Goal: Download file/media

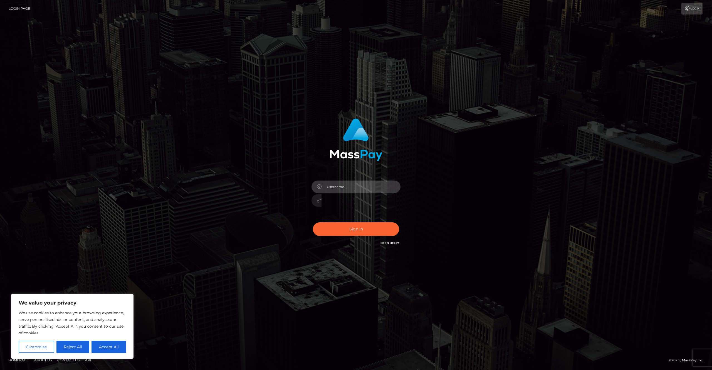
click at [397, 186] on input "text" at bounding box center [361, 186] width 79 height 13
type input "cguignard"
click at [398, 188] on input "text" at bounding box center [361, 186] width 79 height 13
type input "cguignard"
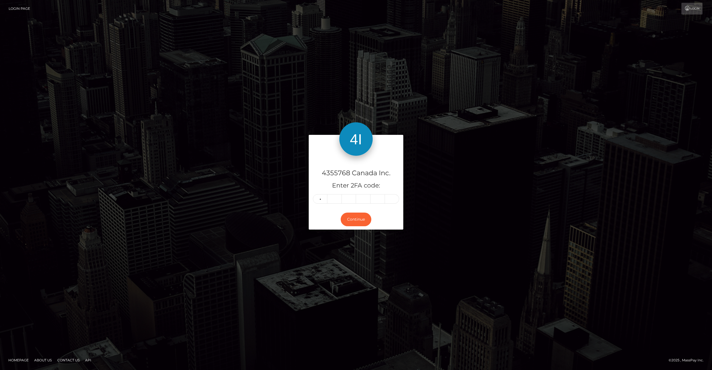
type input "1"
type input "6"
type input "9"
type input "8"
type input "4"
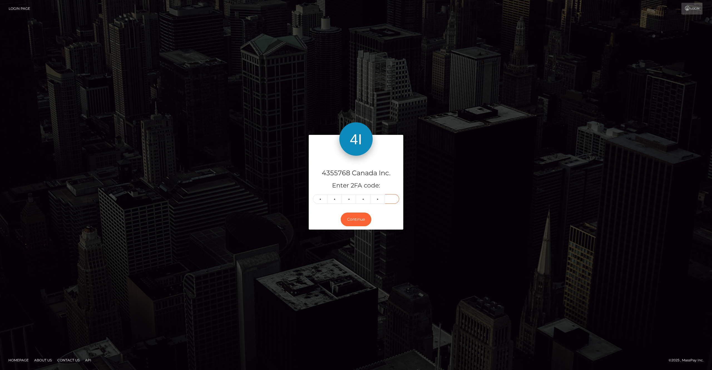
type input "5"
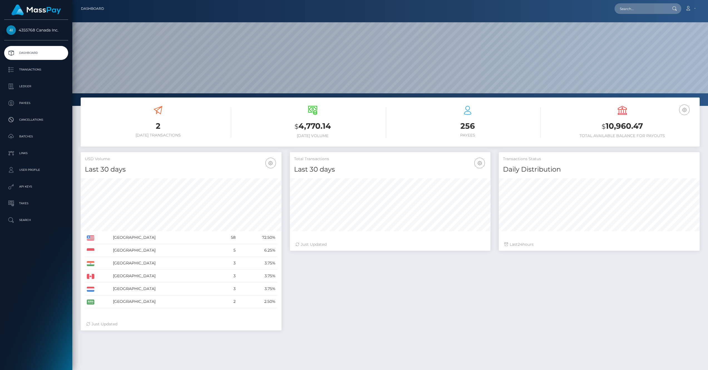
scroll to position [99, 201]
click at [29, 84] on p "Ledger" at bounding box center [36, 86] width 60 height 8
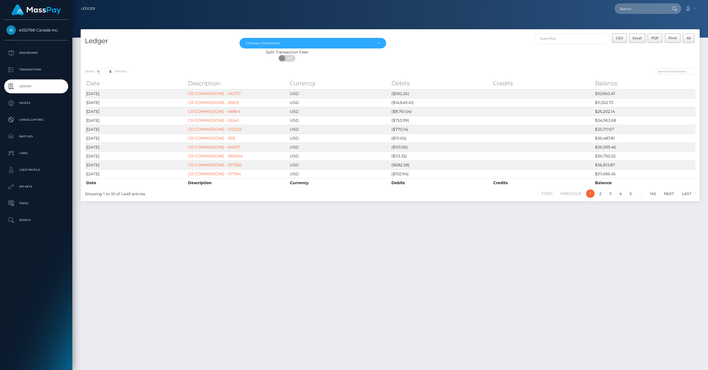
click at [354, 37] on div "[DATE] [DATE] [DATE] [DATE] [DATE] [DATE] [DATE] [DATE] [DATE] [DATE] [DATE] [D…" at bounding box center [312, 41] width 155 height 16
click at [353, 41] on div "Choose a Statement" at bounding box center [309, 43] width 127 height 4
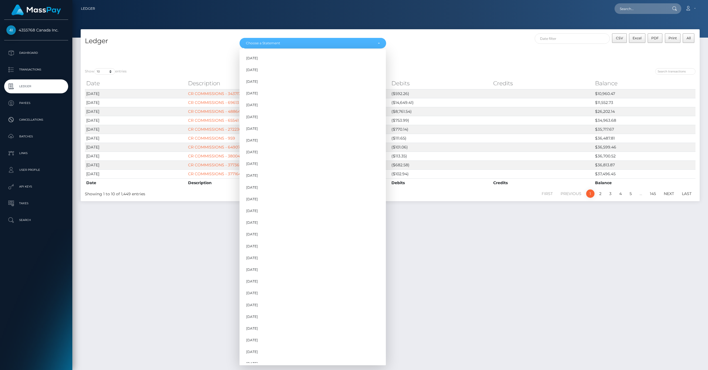
click at [441, 43] on div "CSV Excel PDF Print All" at bounding box center [545, 41] width 310 height 16
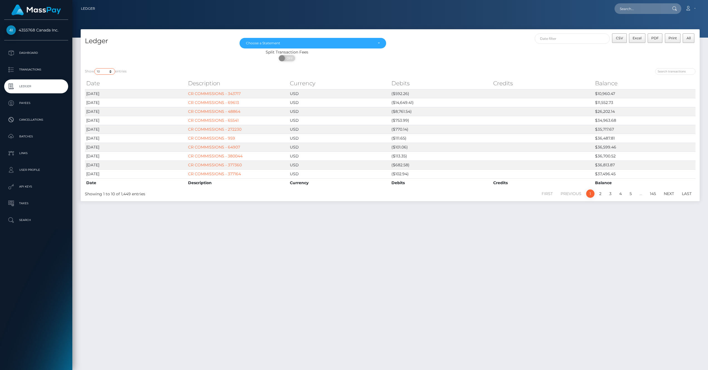
click at [104, 74] on select "10 25 50 100 250" at bounding box center [104, 71] width 21 height 6
select select "250"
click at [95, 68] on select "10 25 50 100 250" at bounding box center [104, 71] width 21 height 6
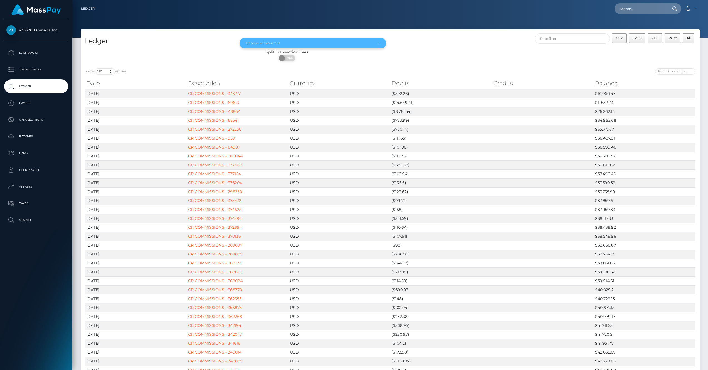
click at [377, 45] on div "Choose a Statement" at bounding box center [313, 43] width 134 height 4
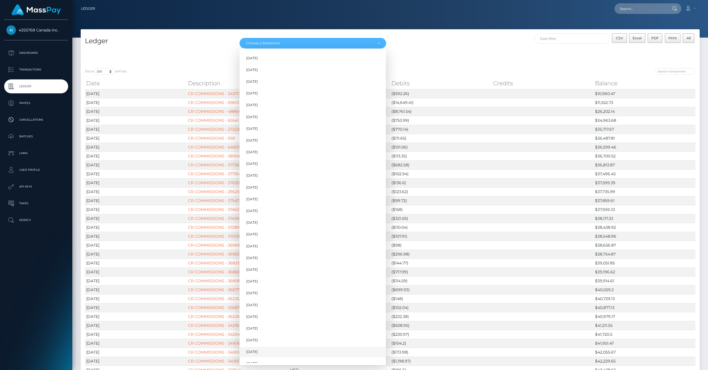
scroll to position [229, 0]
click at [263, 346] on link "[DATE]" at bounding box center [313, 345] width 146 height 10
select select "[DATE]"
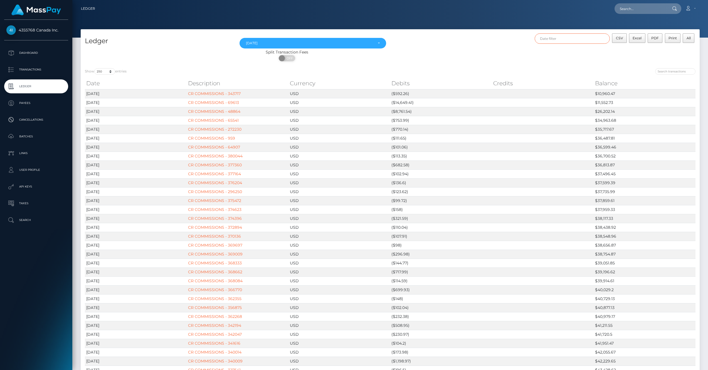
click at [567, 36] on input "text" at bounding box center [572, 38] width 75 height 10
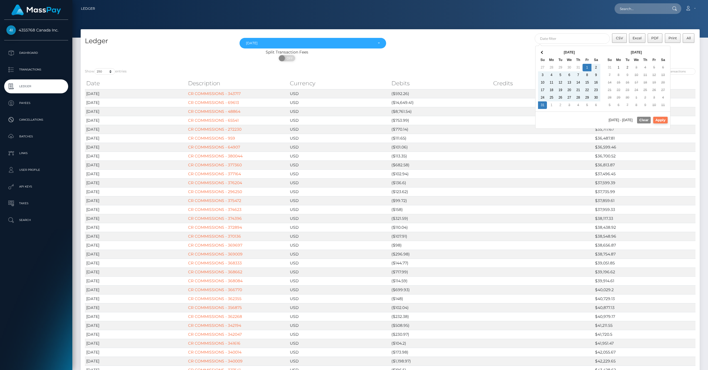
click at [655, 121] on button "Apply" at bounding box center [660, 120] width 14 height 7
type input "[DATE] - [DATE]"
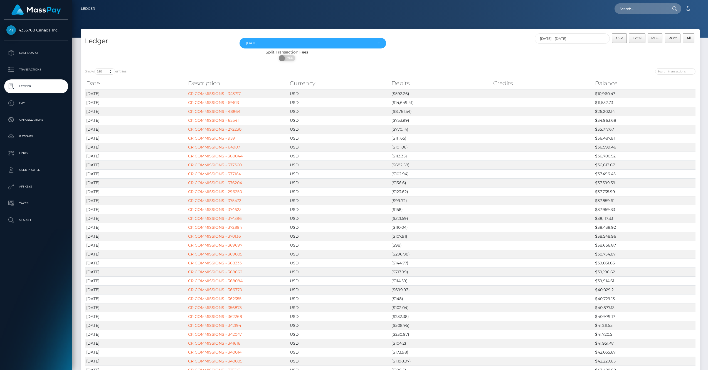
click at [571, 68] on div at bounding box center [545, 72] width 301 height 8
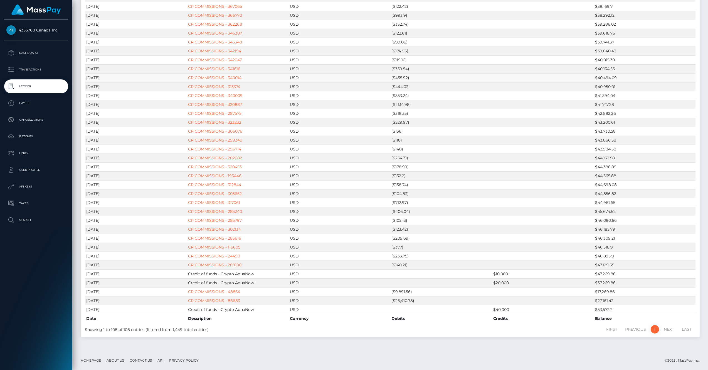
scroll to position [0, 0]
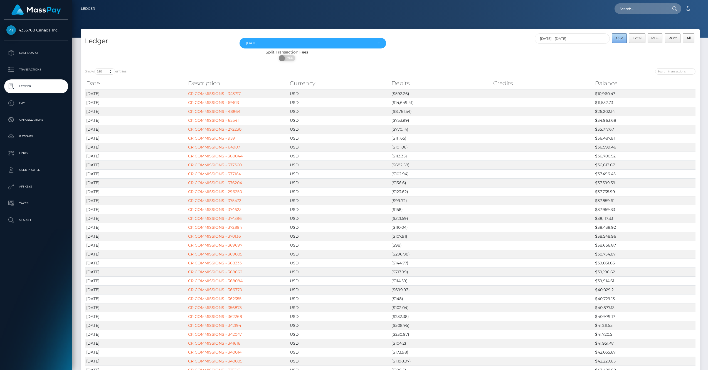
click at [619, 37] on span "CSV" at bounding box center [619, 38] width 7 height 4
